Goal: Check status: Check status

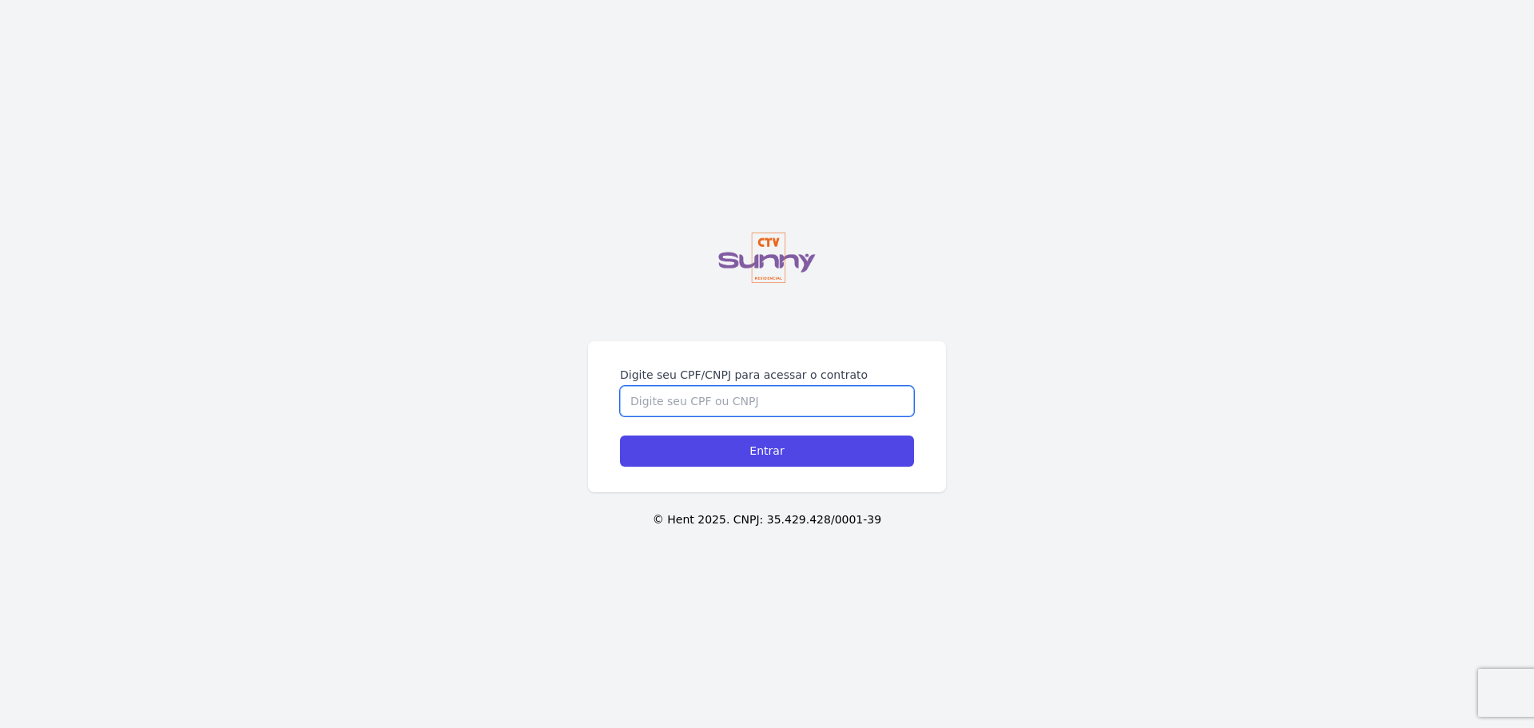
click at [730, 401] on input "Digite seu CPF/CNPJ para acessar o contrato" at bounding box center [767, 401] width 294 height 30
type input "05871246796"
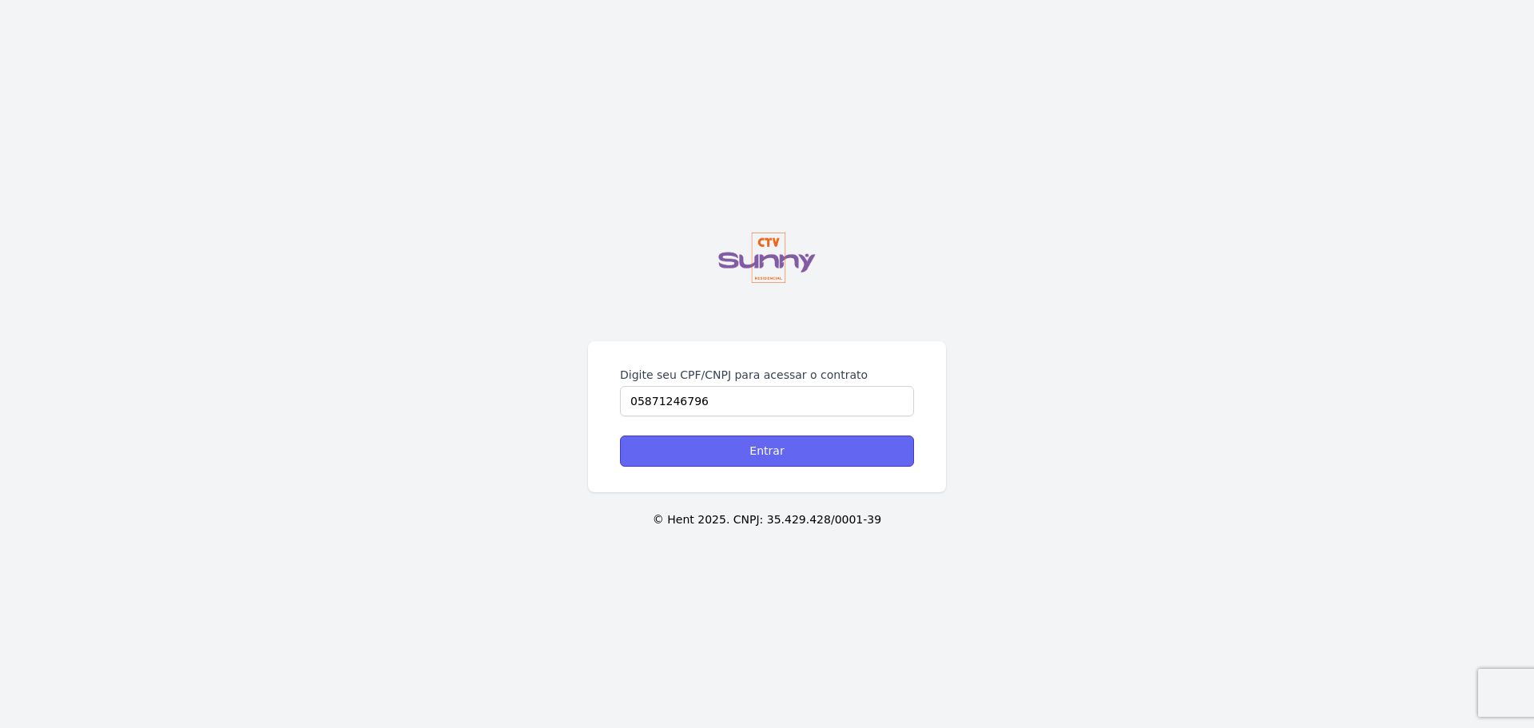
click at [767, 454] on input "Entrar" at bounding box center [767, 450] width 294 height 31
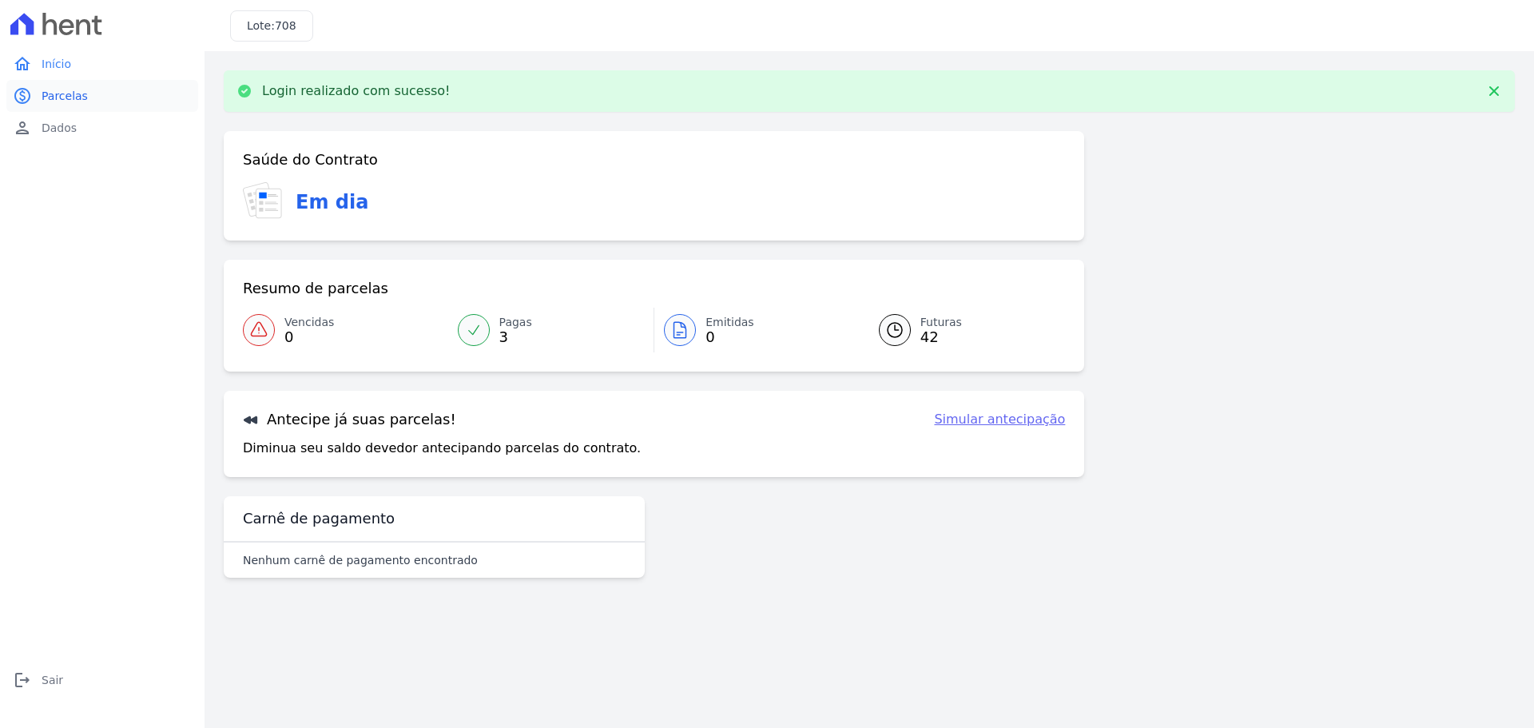
click at [61, 93] on span "Parcelas" at bounding box center [65, 96] width 46 height 16
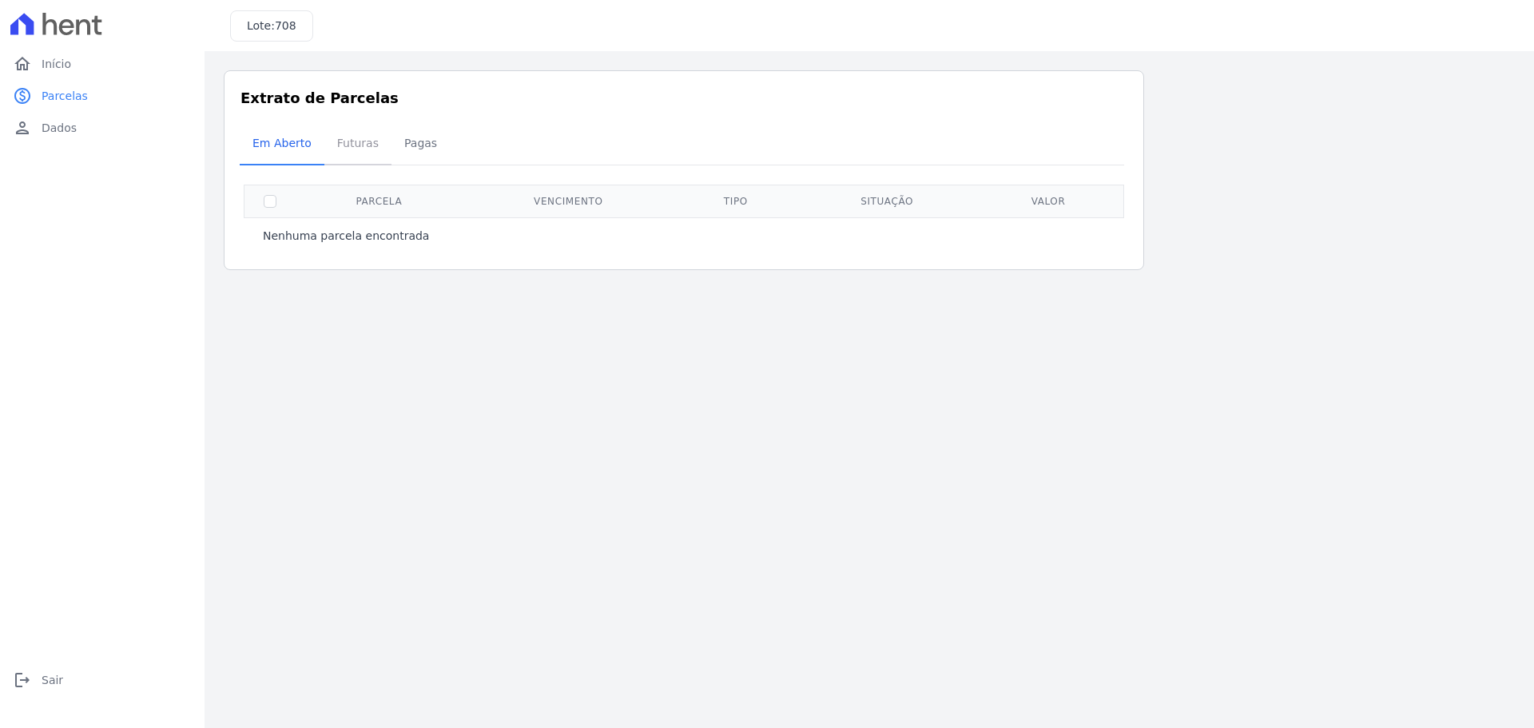
click at [367, 141] on span "Futuras" at bounding box center [358, 143] width 61 height 32
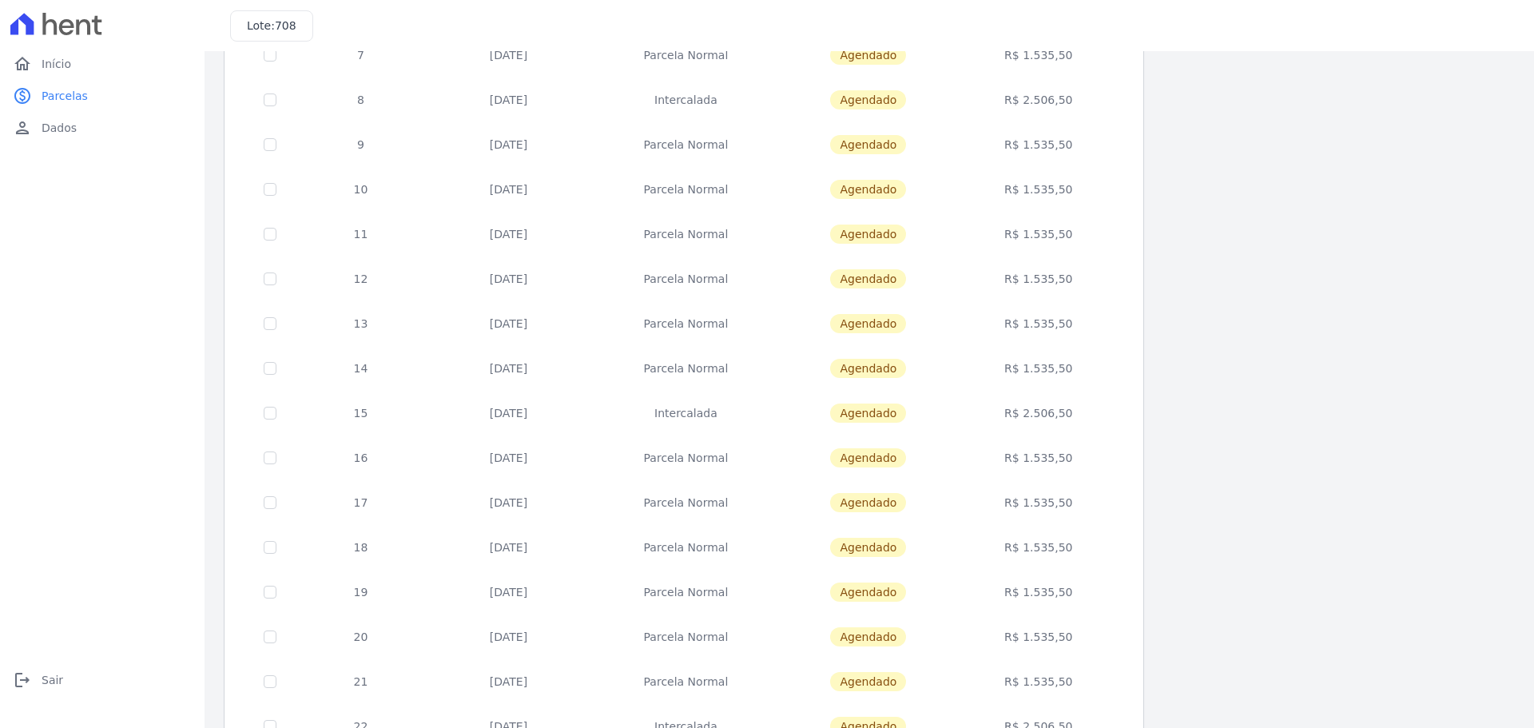
scroll to position [478, 0]
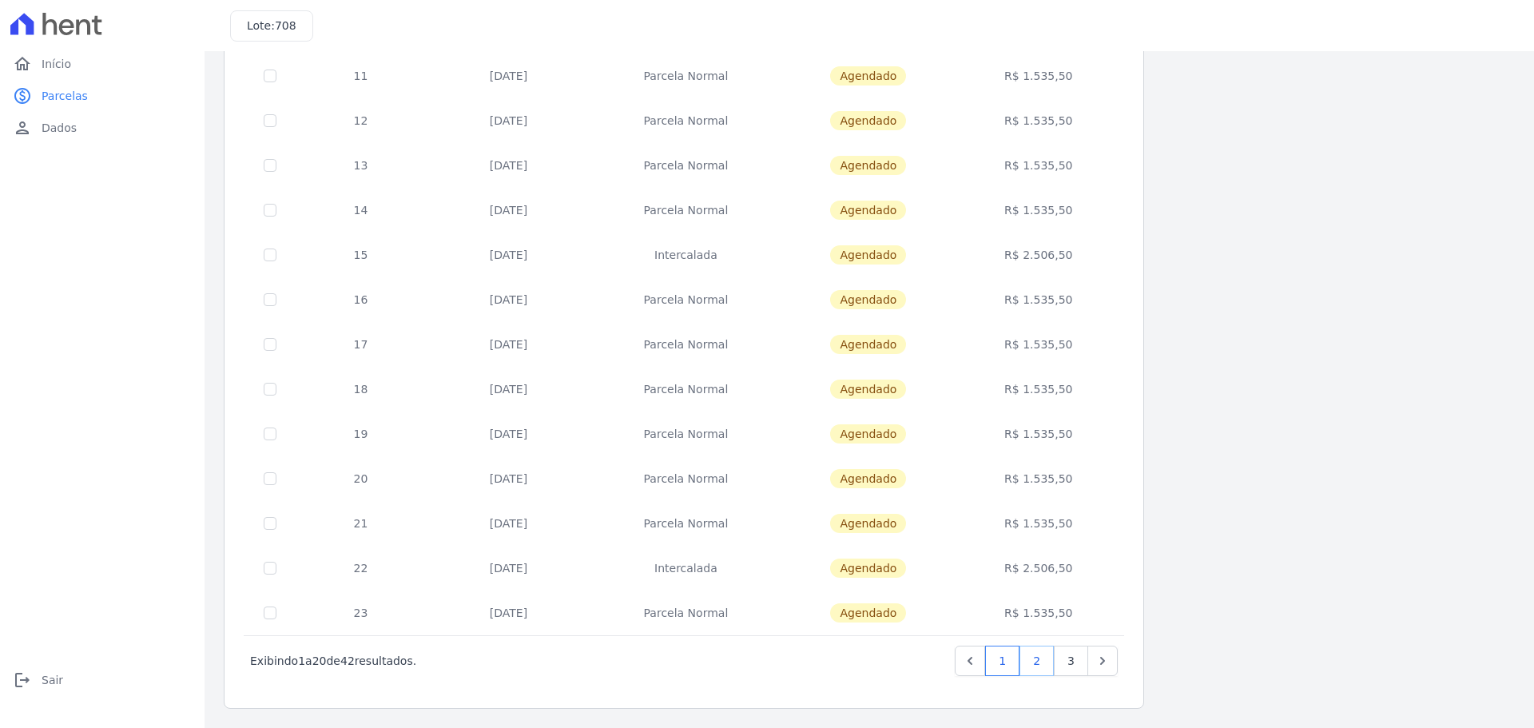
click at [1035, 663] on link "2" at bounding box center [1036, 661] width 34 height 30
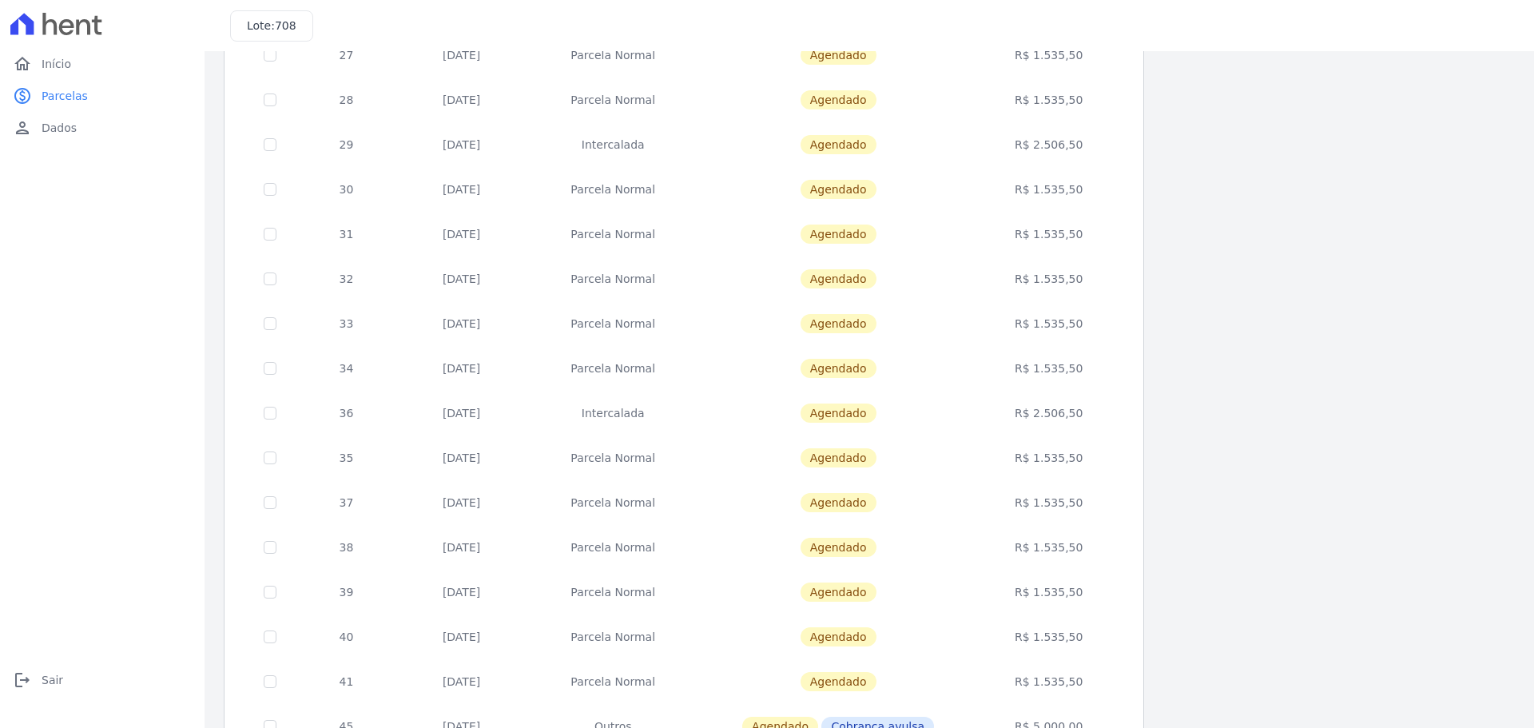
scroll to position [478, 0]
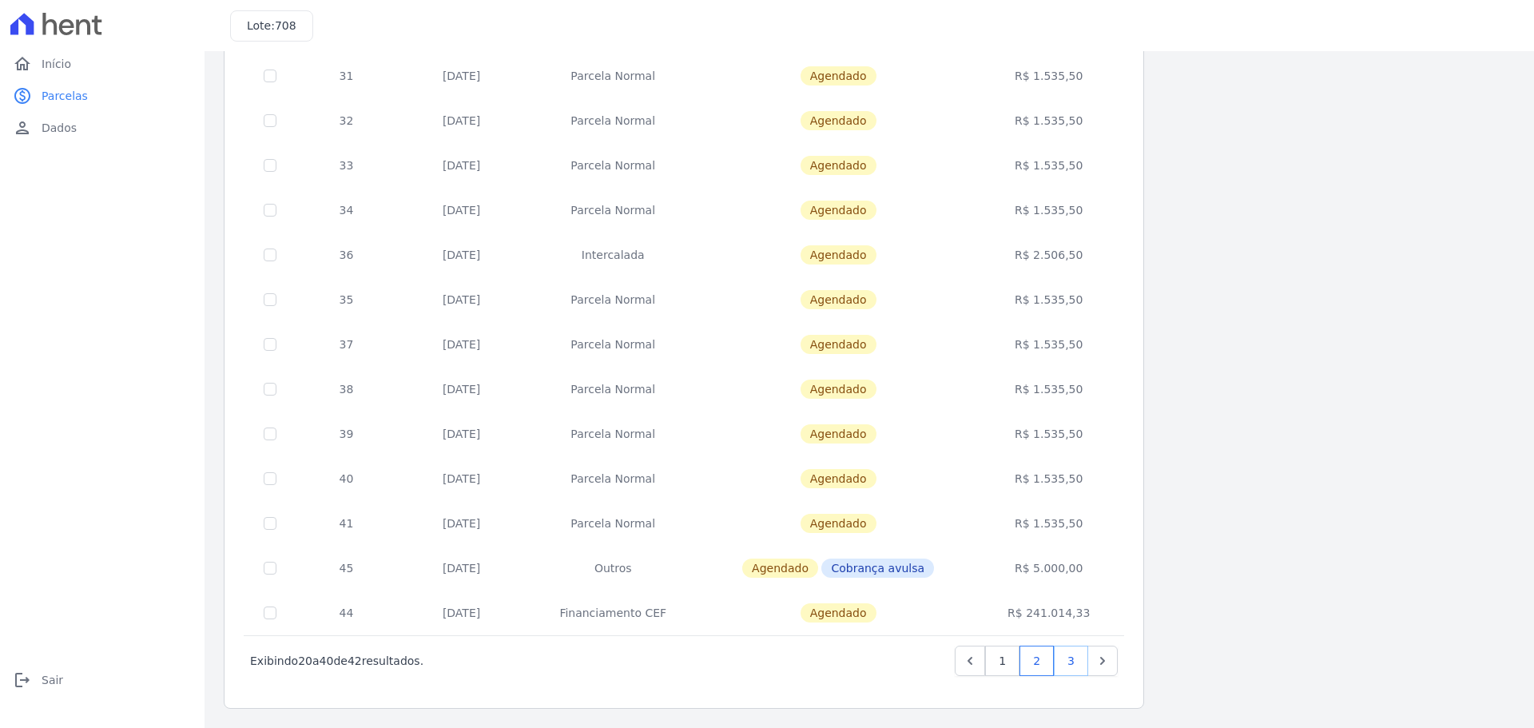
click at [1072, 664] on link "3" at bounding box center [1071, 661] width 34 height 30
